Goal: Task Accomplishment & Management: Use online tool/utility

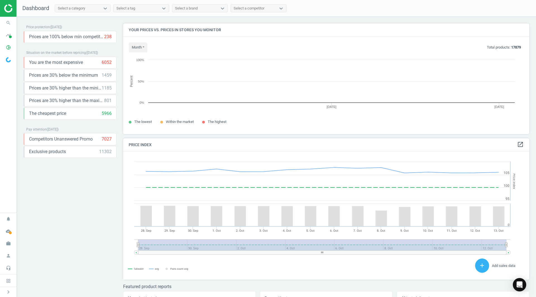
scroll to position [119, 410]
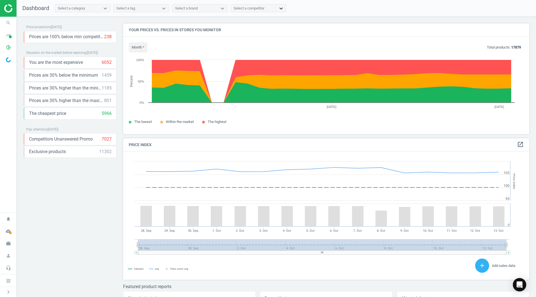
click at [282, 9] on icon at bounding box center [280, 9] width 3 height 2
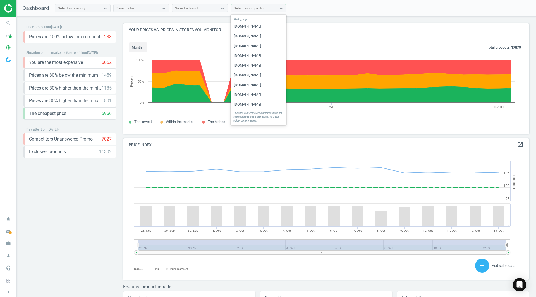
scroll to position [0, 0]
click at [268, 9] on div "Select a competitor" at bounding box center [253, 8] width 45 height 7
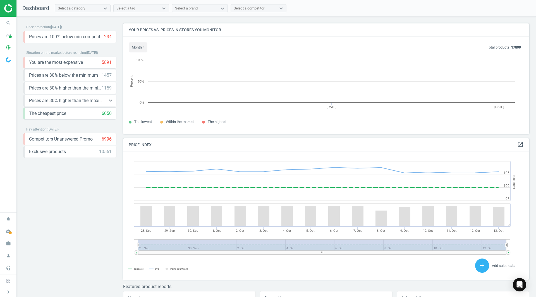
scroll to position [119, 410]
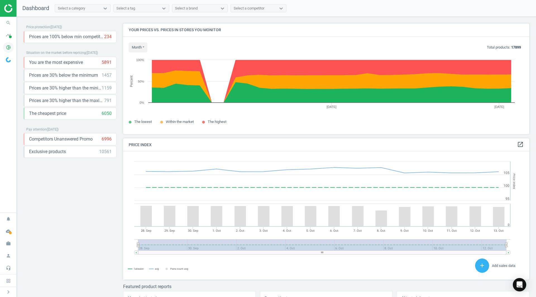
click at [7, 46] on icon "pie_chart_outlined" at bounding box center [8, 47] width 11 height 11
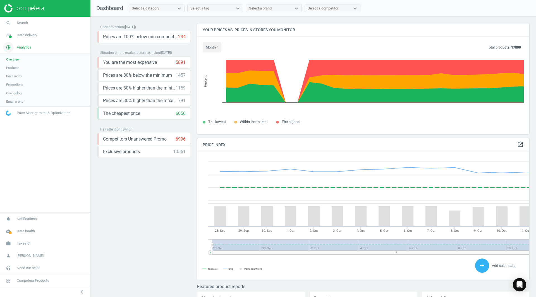
scroll to position [137, 336]
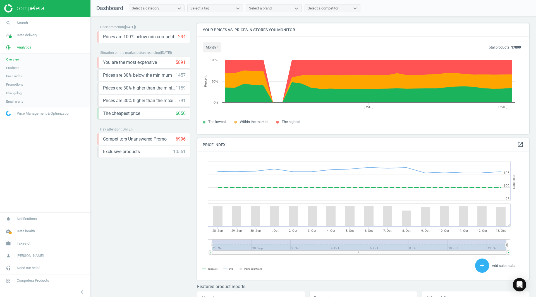
click at [11, 68] on span "Products" at bounding box center [12, 68] width 13 height 4
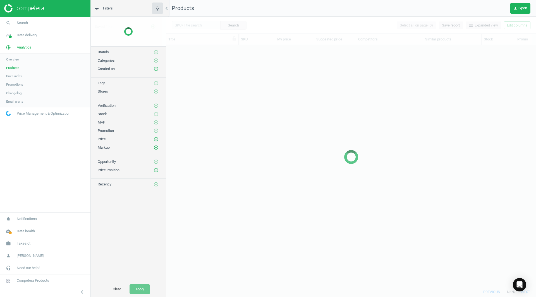
scroll to position [233, 365]
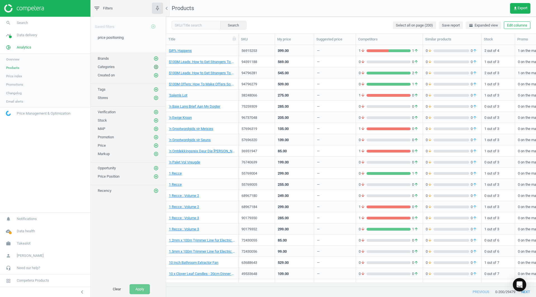
click at [157, 67] on icon "add_circle_outline" at bounding box center [155, 66] width 5 height 5
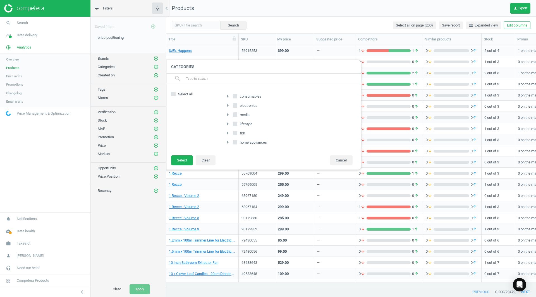
click at [228, 122] on icon "arrow_right" at bounding box center [227, 124] width 7 height 7
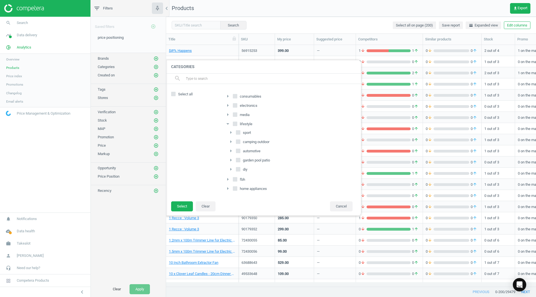
click at [228, 122] on icon "arrow_drop_down" at bounding box center [227, 124] width 7 height 7
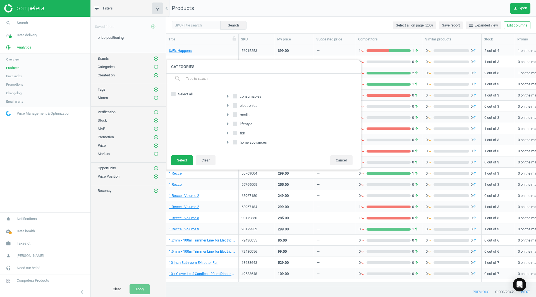
click at [227, 115] on icon "arrow_right" at bounding box center [227, 114] width 7 height 7
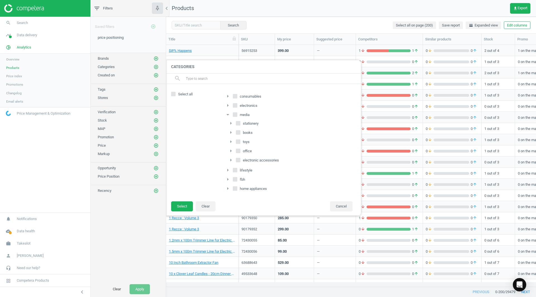
click at [232, 134] on icon "arrow_right" at bounding box center [230, 132] width 7 height 7
click at [241, 142] on input "academic" at bounding box center [241, 141] width 4 height 4
checkbox input "true"
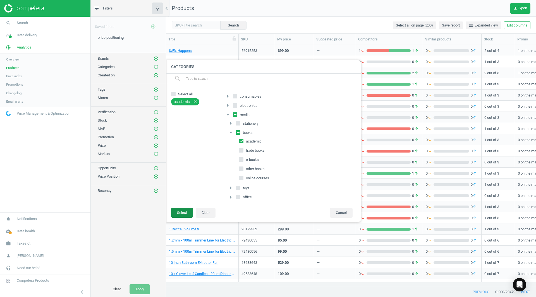
click at [183, 211] on button "Select" at bounding box center [182, 213] width 22 height 10
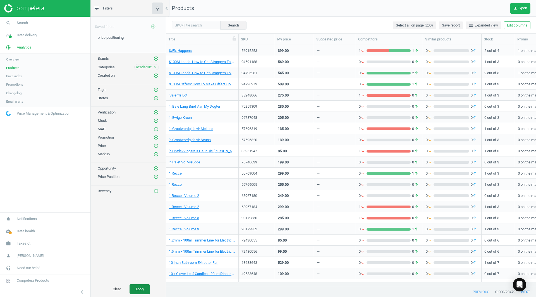
click at [138, 288] on button "Apply" at bounding box center [139, 289] width 20 height 10
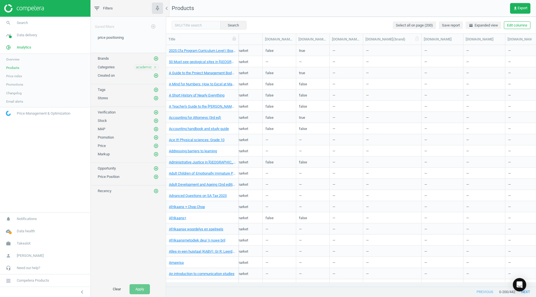
drag, startPoint x: 397, startPoint y: 42, endPoint x: 422, endPoint y: 44, distance: 25.0
click at [422, 44] on div at bounding box center [421, 39] width 6 height 11
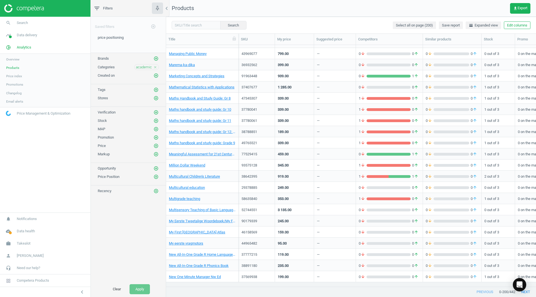
scroll to position [233, 365]
